Goal: Find specific page/section: Find specific page/section

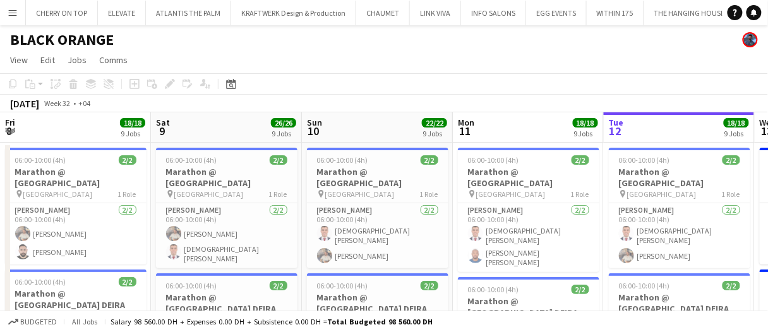
scroll to position [0, 434]
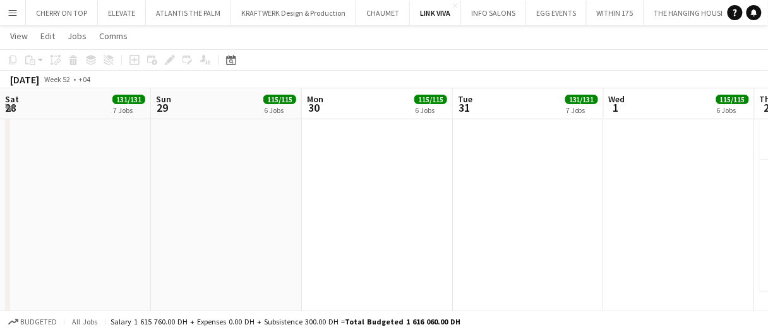
scroll to position [0, 263]
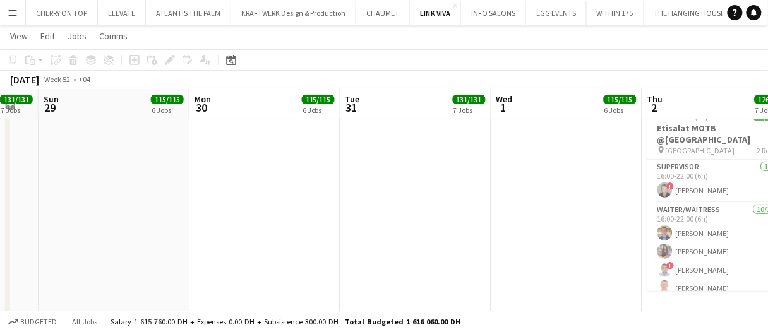
click at [435, 115] on app-board-header-date "Tue 31 131/131 7 Jobs" at bounding box center [415, 104] width 151 height 30
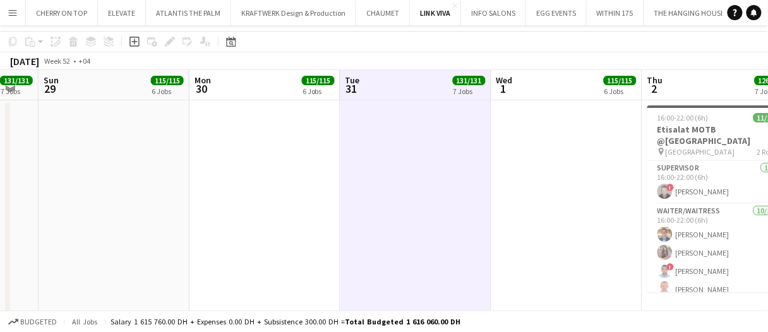
scroll to position [0, 0]
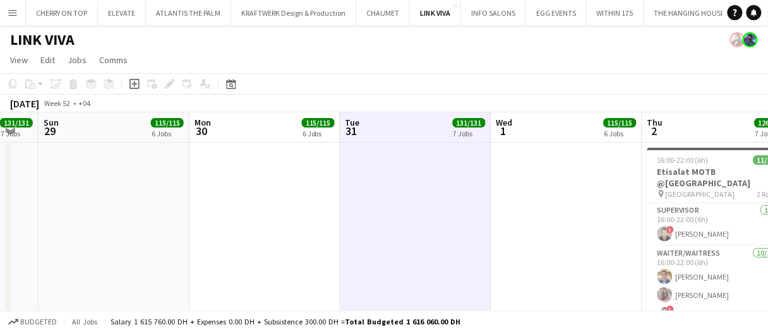
click at [458, 268] on app-date-cell at bounding box center [415, 251] width 151 height 217
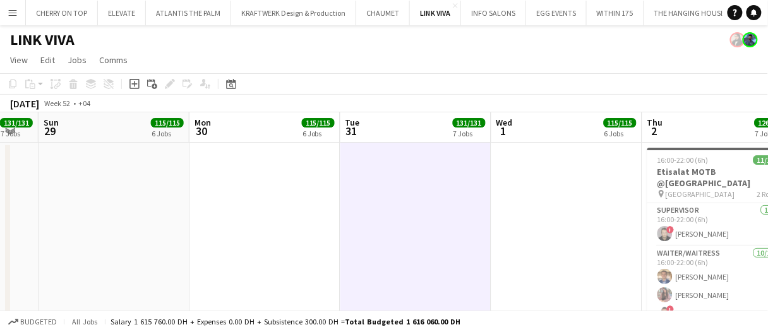
click at [431, 266] on app-date-cell at bounding box center [415, 251] width 151 height 217
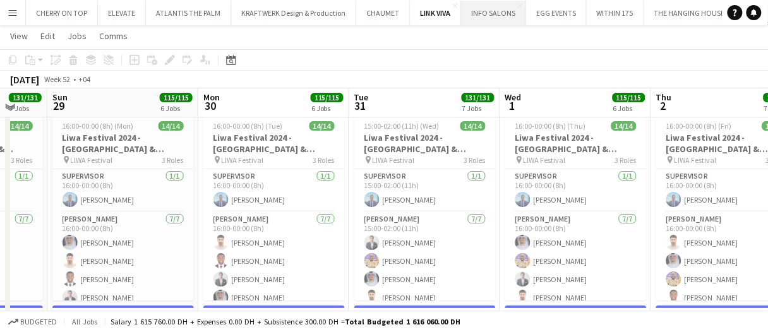
scroll to position [1034, 0]
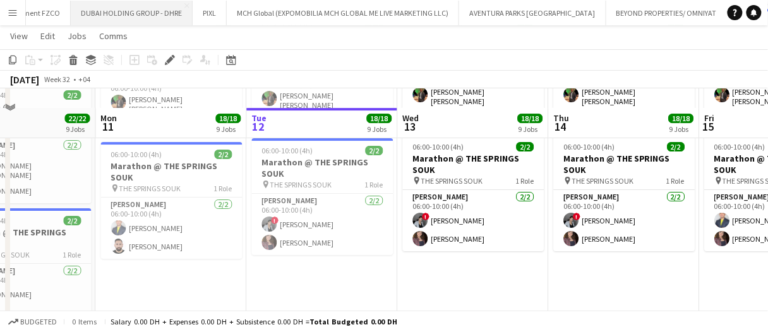
scroll to position [1010, 0]
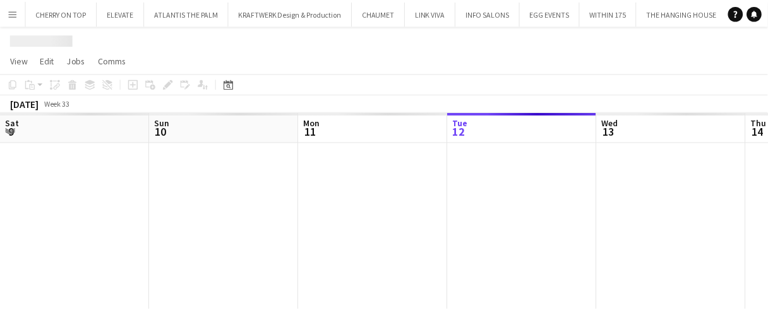
scroll to position [0, 302]
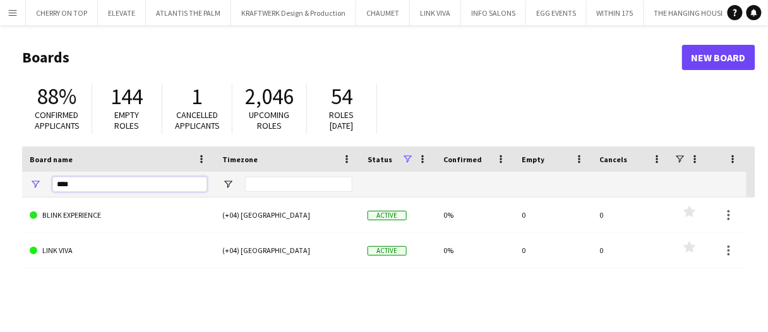
drag, startPoint x: 172, startPoint y: 189, endPoint x: 0, endPoint y: -29, distance: 277.8
click at [0, 0] on html "Menu Boards Boards Boards All jobs Status Workforce Workforce My Workforce Recr…" at bounding box center [384, 240] width 768 height 481
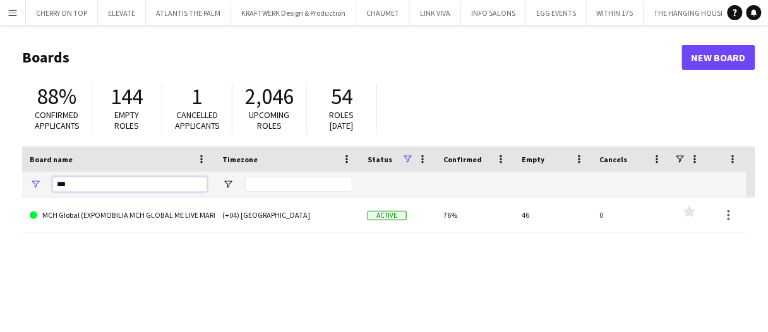
type input "***"
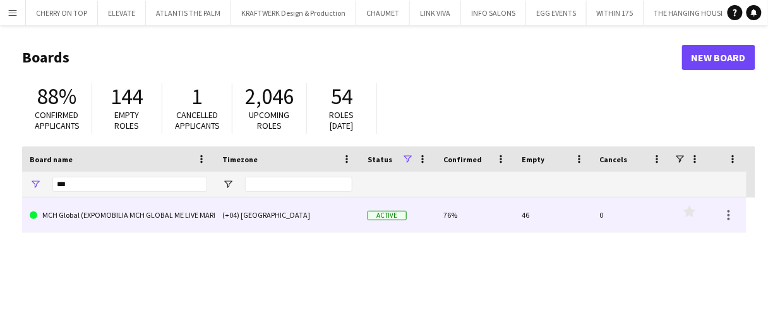
click at [127, 215] on link "MCH Global (EXPOMOBILIA MCH GLOBAL ME LIVE MARKETING LLC)" at bounding box center [118, 215] width 177 height 35
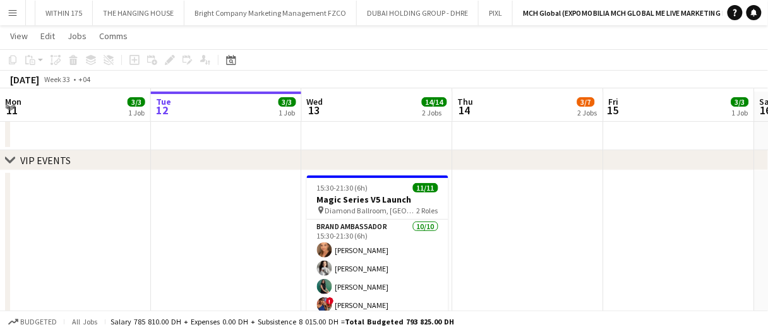
scroll to position [28, 0]
